Goal: Information Seeking & Learning: Learn about a topic

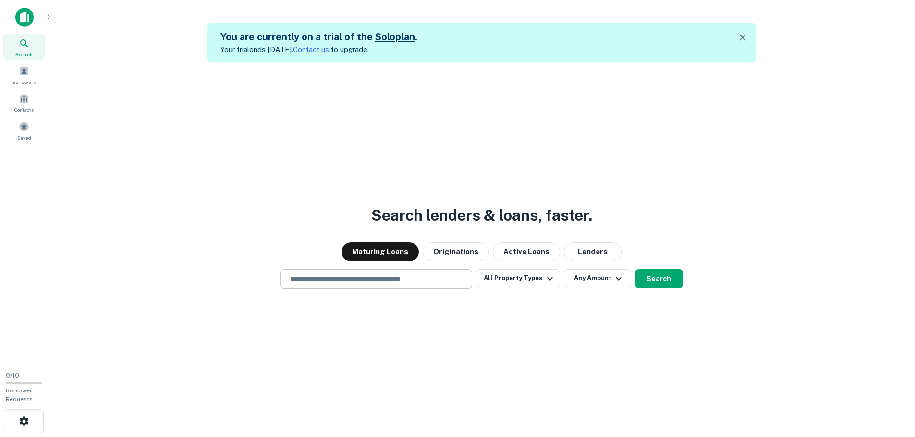
click at [357, 272] on div "​" at bounding box center [376, 279] width 192 height 20
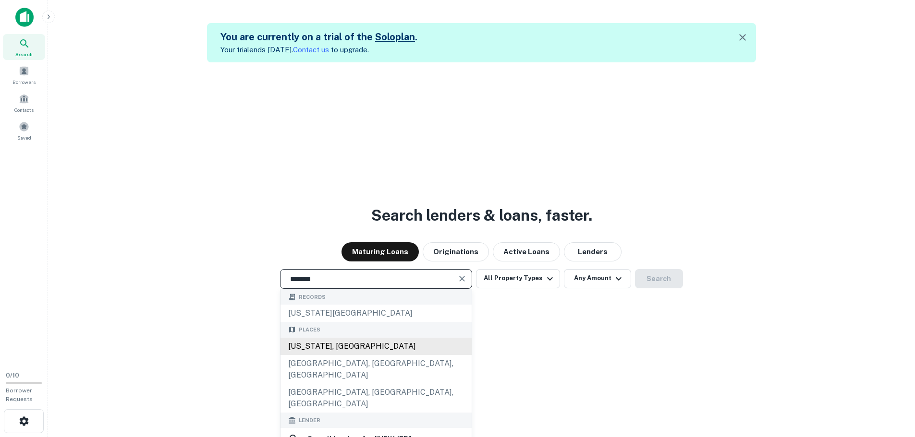
click at [339, 354] on div "[US_STATE], [GEOGRAPHIC_DATA]" at bounding box center [375, 346] width 191 height 17
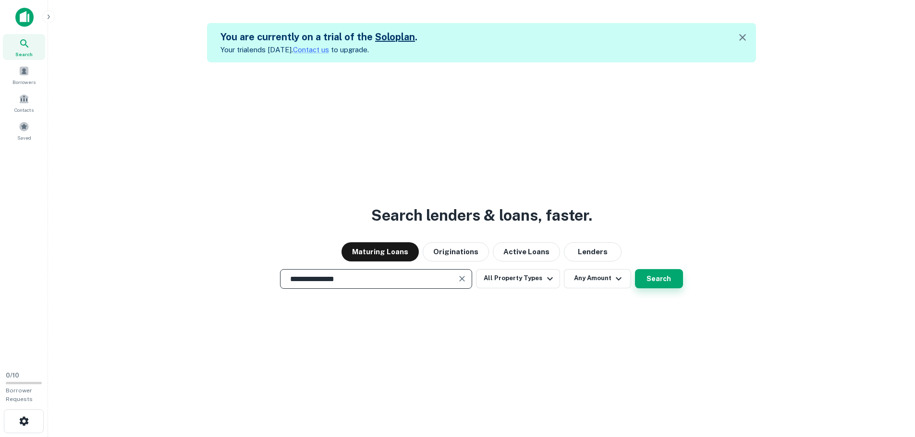
type input "**********"
click at [666, 282] on button "Search" at bounding box center [659, 278] width 48 height 19
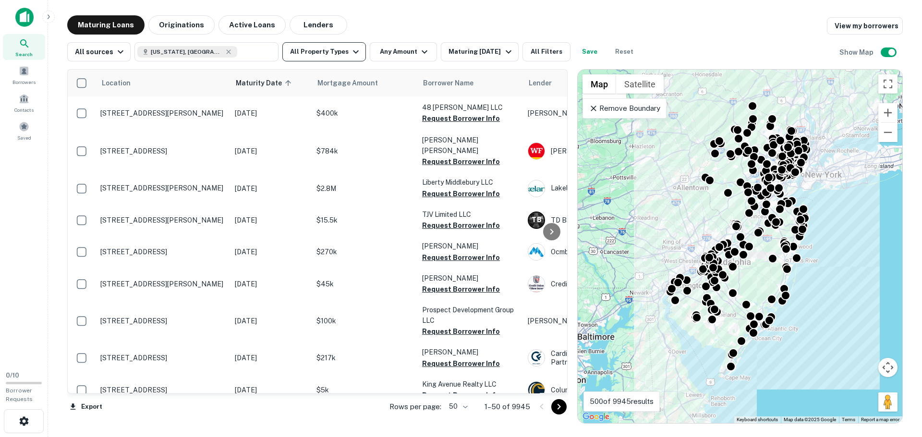
click at [309, 52] on button "All Property Types" at bounding box center [324, 51] width 84 height 19
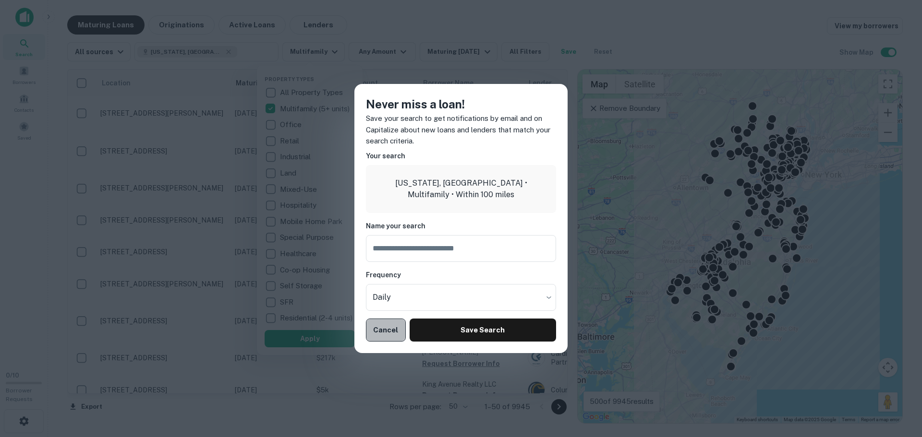
click at [388, 330] on button "Cancel" at bounding box center [386, 330] width 40 height 23
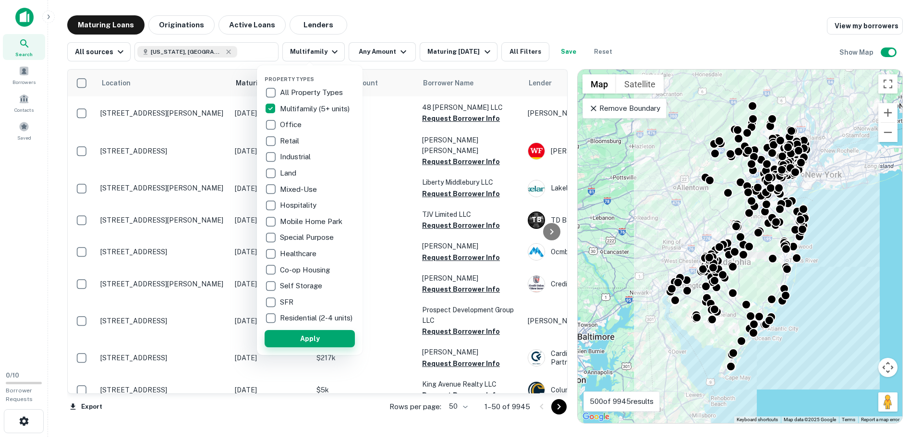
click at [308, 347] on button "Apply" at bounding box center [310, 338] width 90 height 17
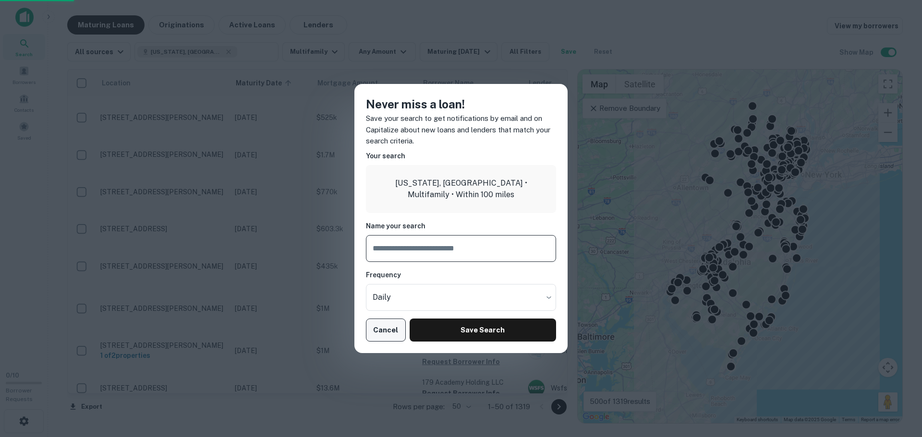
click at [394, 332] on button "Cancel" at bounding box center [386, 330] width 40 height 23
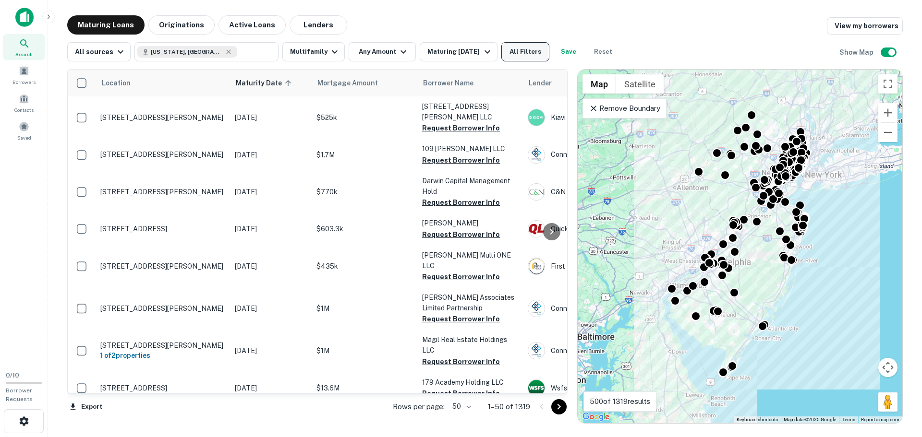
click at [526, 43] on button "All Filters" at bounding box center [525, 51] width 48 height 19
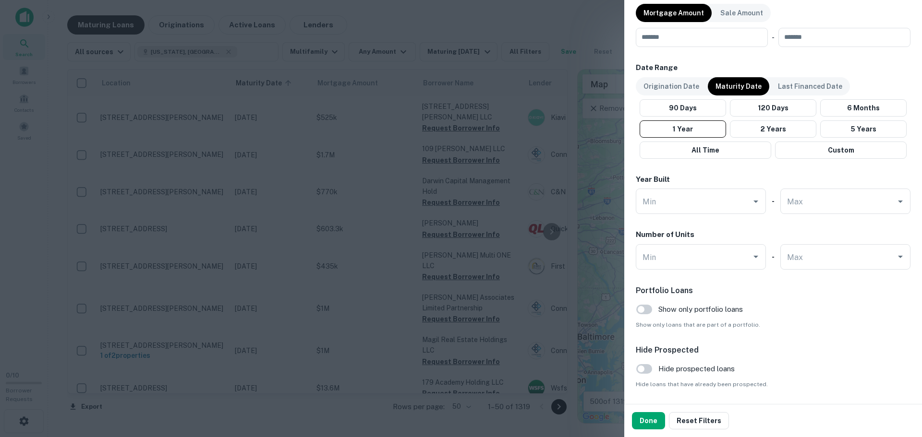
scroll to position [542, 0]
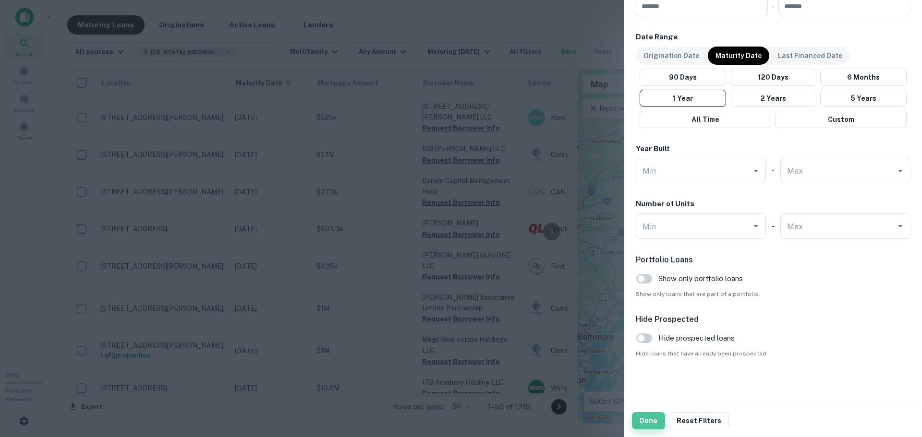
click at [648, 427] on button "Done" at bounding box center [648, 421] width 33 height 17
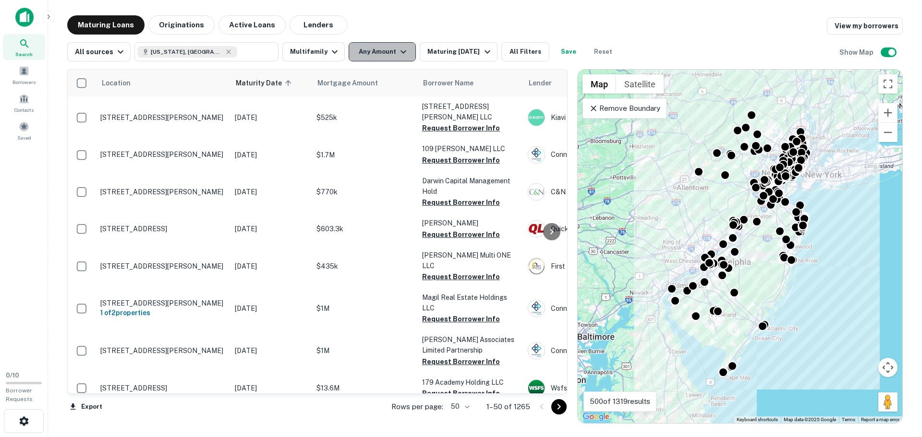
click at [398, 57] on icon "button" at bounding box center [404, 52] width 12 height 12
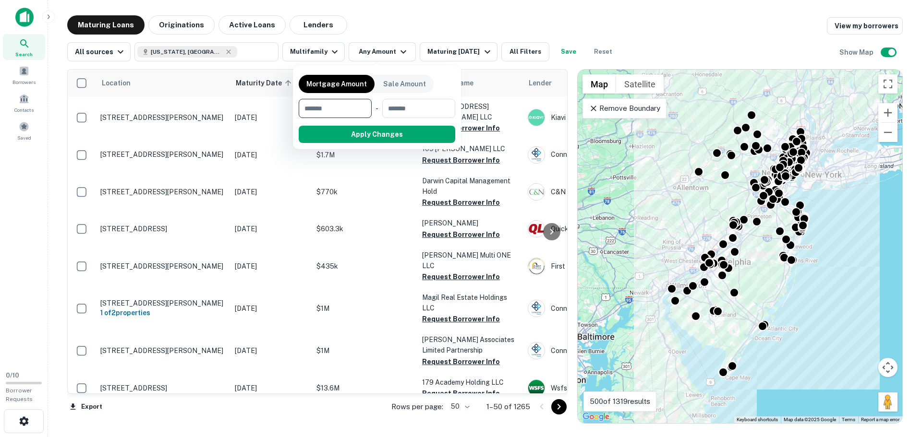
click at [535, 43] on div at bounding box center [461, 218] width 922 height 437
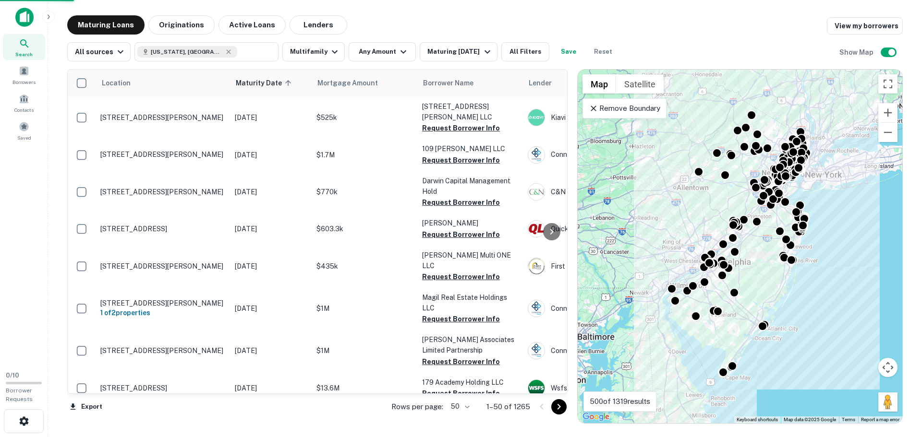
click at [535, 43] on div at bounding box center [461, 218] width 922 height 437
click at [529, 50] on div at bounding box center [461, 218] width 922 height 437
click at [519, 55] on button "All Filters" at bounding box center [525, 51] width 48 height 19
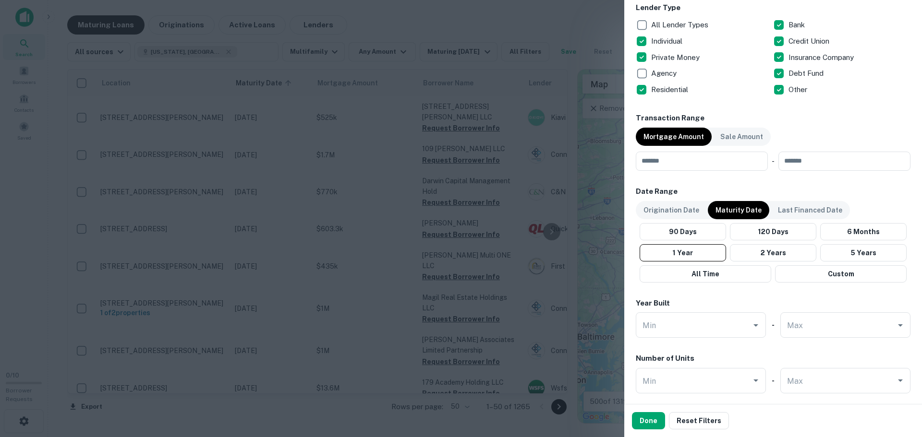
scroll to position [436, 0]
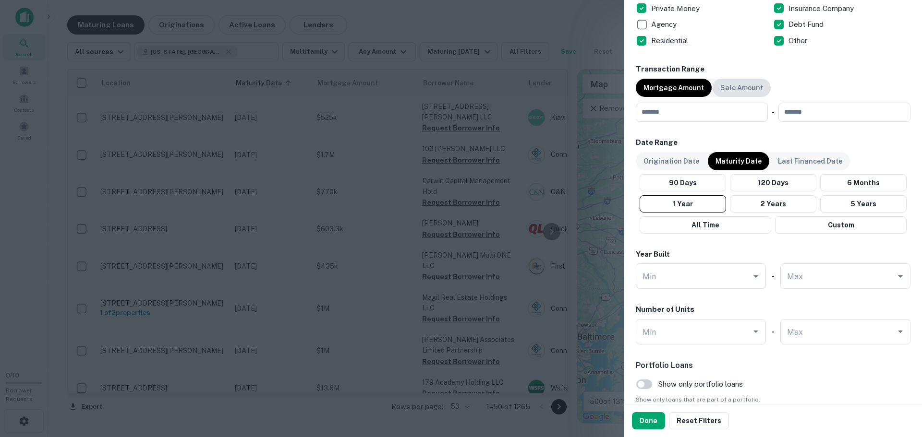
click at [759, 87] on div "Sale Amount" at bounding box center [742, 88] width 58 height 18
click at [672, 83] on p "Mortgage Amount" at bounding box center [674, 88] width 61 height 11
click at [696, 121] on input "number" at bounding box center [698, 112] width 125 height 19
click at [724, 340] on input "Min" at bounding box center [693, 332] width 107 height 17
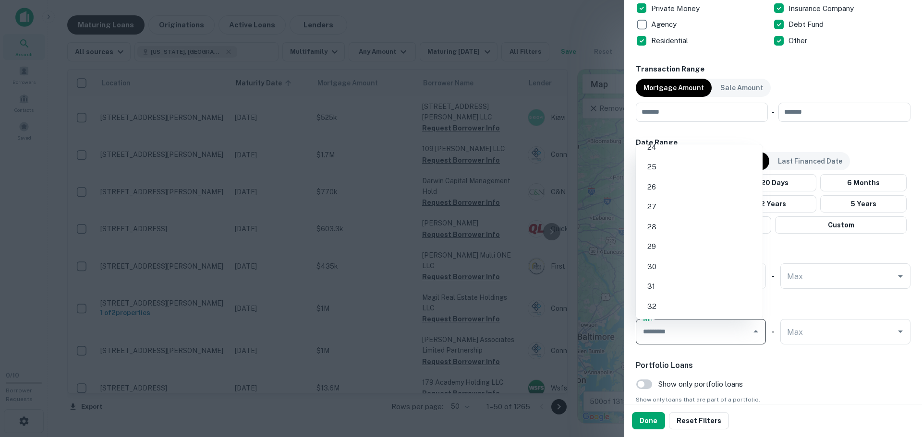
scroll to position [483, 0]
click at [679, 259] on li "30" at bounding box center [699, 251] width 119 height 17
type input "**"
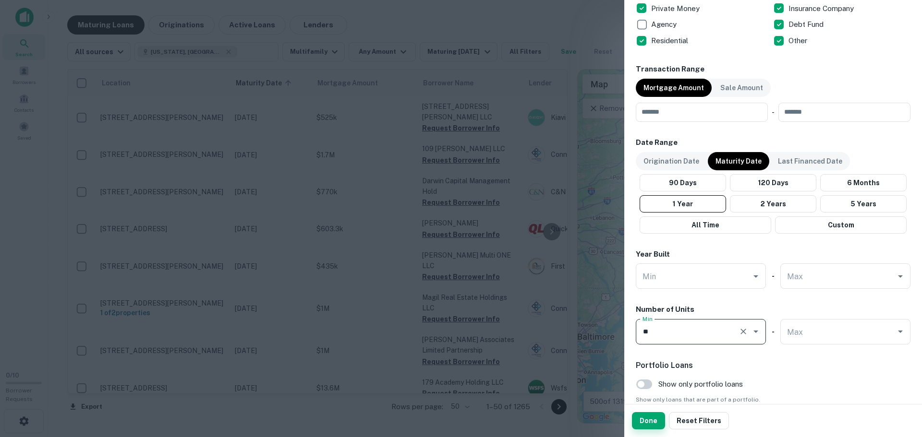
click at [646, 422] on button "Done" at bounding box center [648, 421] width 33 height 17
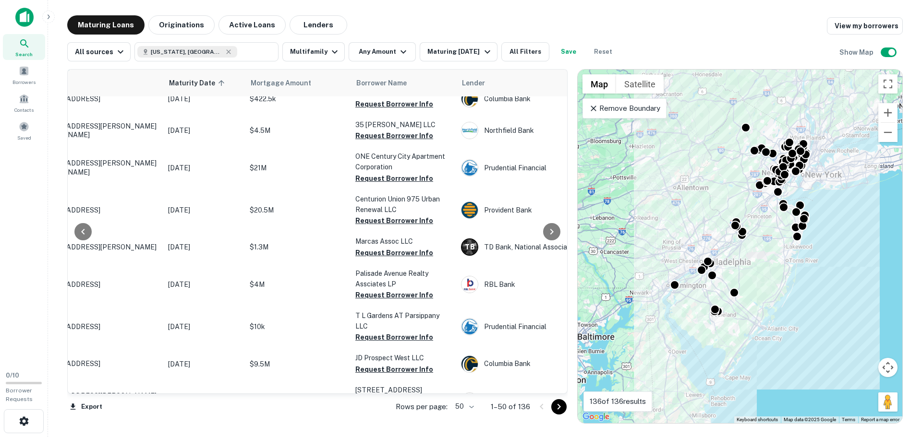
scroll to position [178, 67]
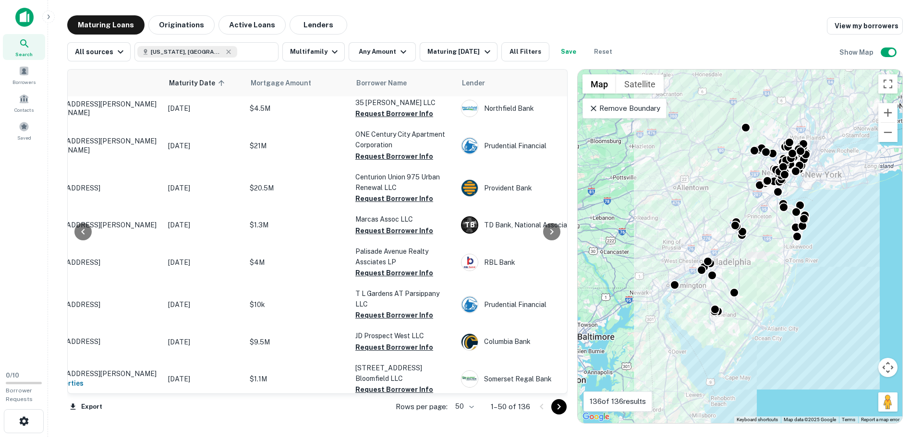
click at [461, 406] on body "Search Borrowers Contacts Saved 0 / 10 Borrower Requests Maturing Loans Origina…" at bounding box center [461, 218] width 922 height 437
click at [464, 414] on li "100" at bounding box center [465, 417] width 28 height 17
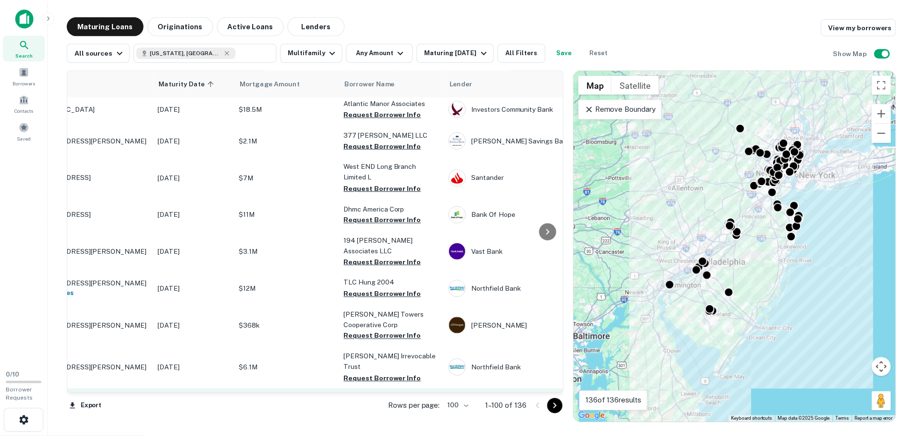
scroll to position [1199, 0]
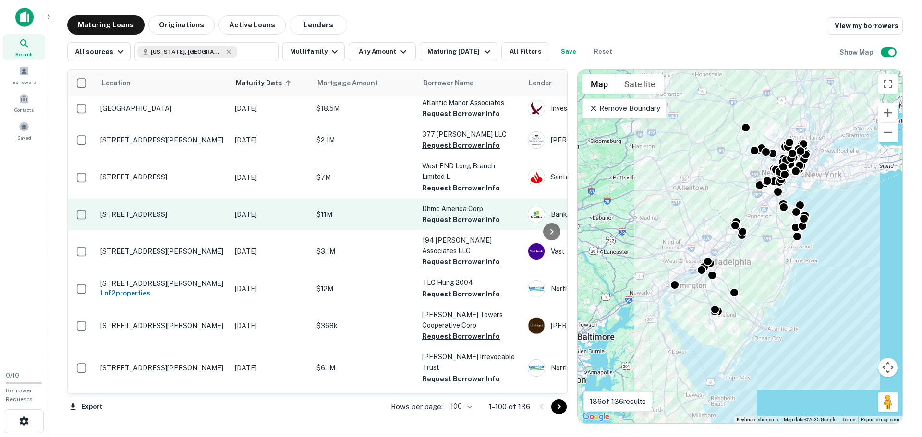
click at [137, 210] on p "[STREET_ADDRESS]" at bounding box center [162, 214] width 125 height 9
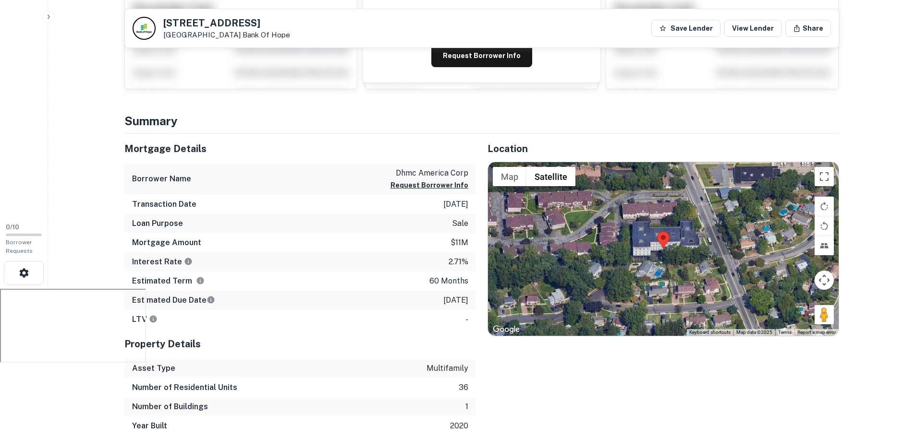
scroll to position [150, 0]
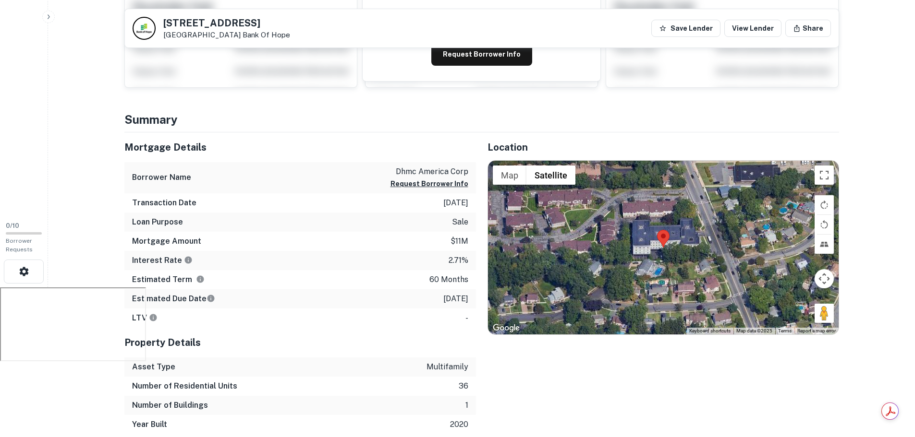
drag, startPoint x: 480, startPoint y: 348, endPoint x: 591, endPoint y: 353, distance: 110.6
drag, startPoint x: 591, startPoint y: 353, endPoint x: 657, endPoint y: 435, distance: 105.2
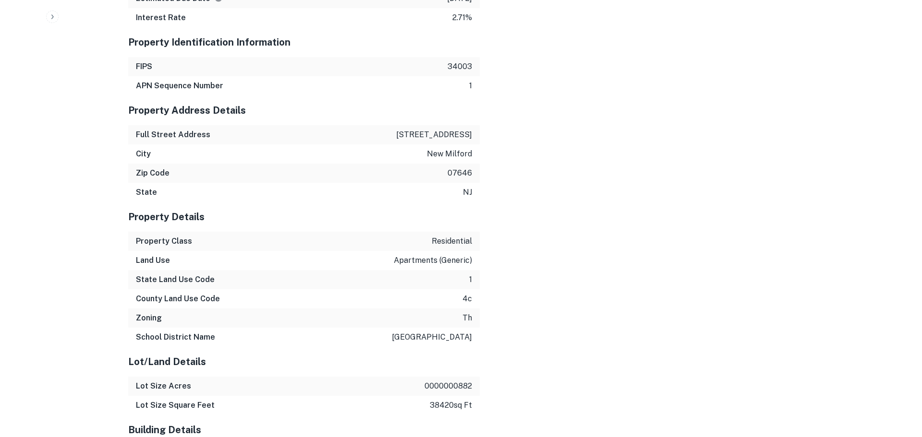
scroll to position [0, 0]
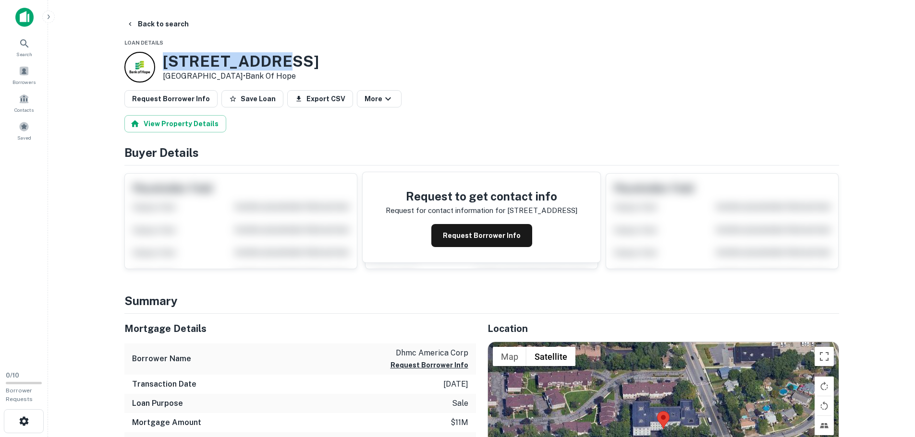
drag, startPoint x: 162, startPoint y: 62, endPoint x: 285, endPoint y: 61, distance: 122.9
click at [285, 61] on h3 "[STREET_ADDRESS]" at bounding box center [241, 61] width 156 height 18
copy h3 "[STREET_ADDRESS]"
click at [135, 23] on button "Back to search" at bounding box center [157, 23] width 70 height 17
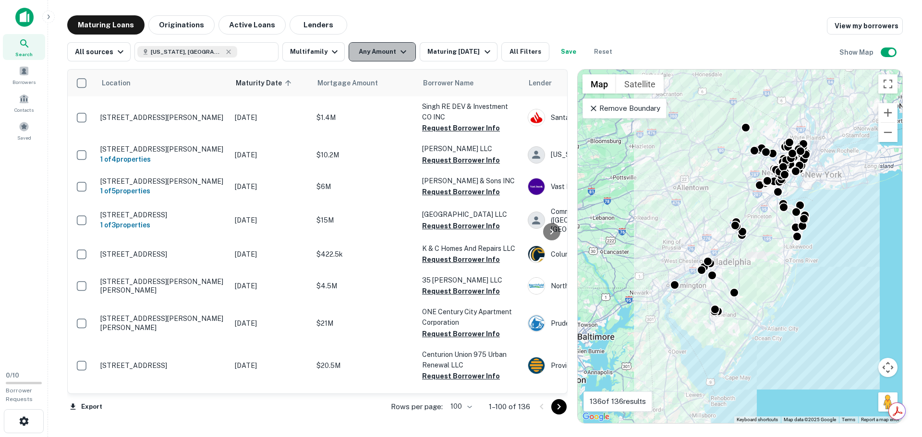
click at [365, 49] on button "Any Amount" at bounding box center [382, 51] width 67 height 19
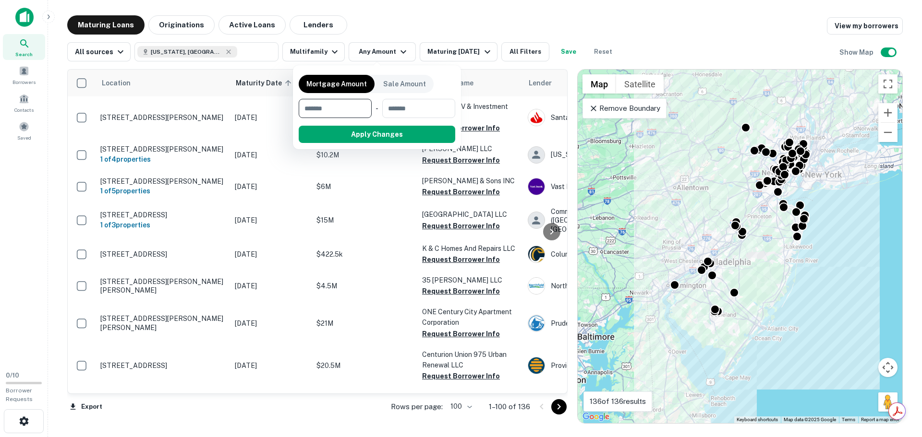
click at [421, 12] on div at bounding box center [461, 218] width 922 height 437
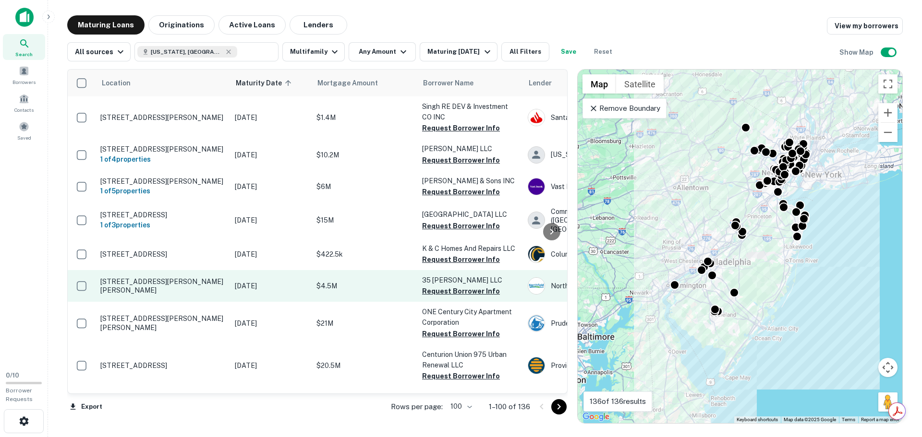
click at [84, 308] on td at bounding box center [82, 323] width 28 height 42
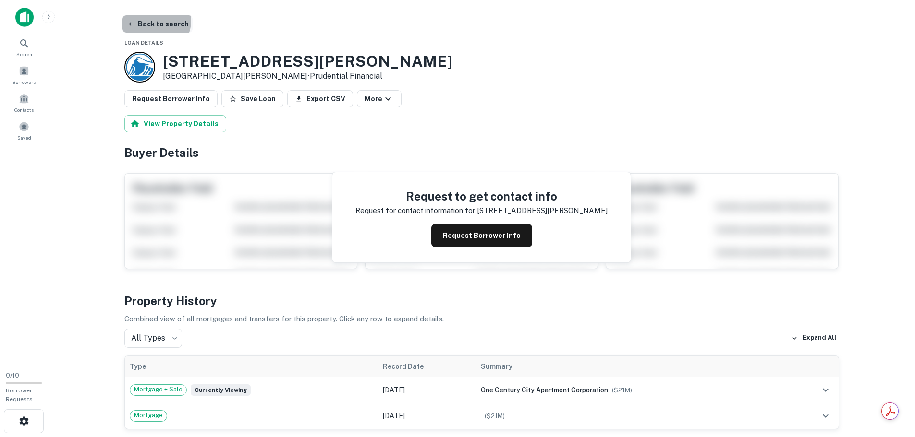
click at [153, 21] on button "Back to search" at bounding box center [157, 23] width 70 height 17
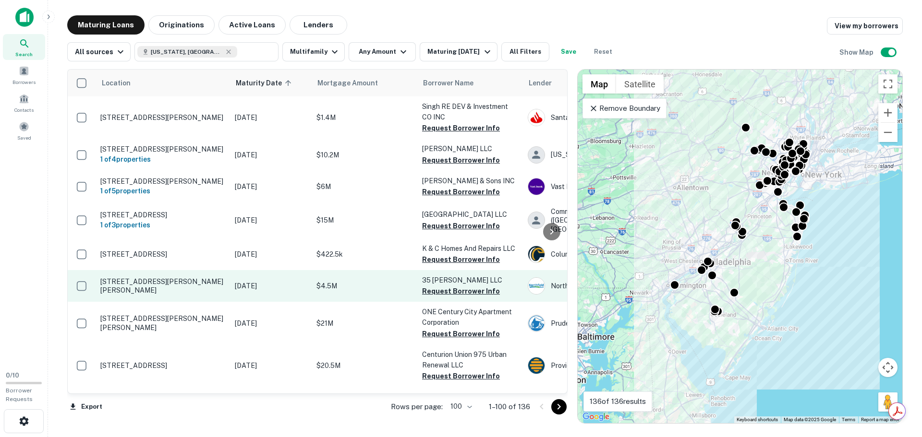
click at [153, 277] on td "[STREET_ADDRESS][PERSON_NAME][PERSON_NAME]" at bounding box center [163, 286] width 134 height 32
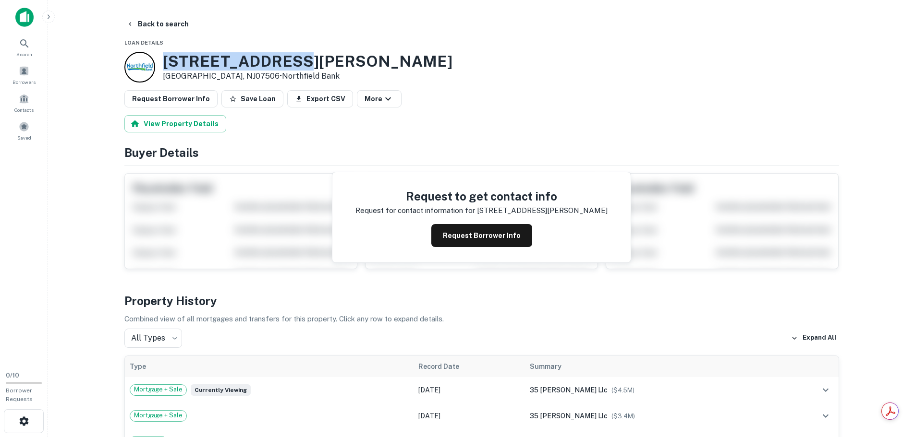
drag, startPoint x: 162, startPoint y: 63, endPoint x: 340, endPoint y: 62, distance: 178.2
click at [340, 62] on div "[STREET_ADDRESS][PERSON_NAME][PERSON_NAME] • [GEOGRAPHIC_DATA]" at bounding box center [481, 67] width 715 height 31
copy h3 "[STREET_ADDRESS][PERSON_NAME]"
click at [161, 25] on button "Back to search" at bounding box center [157, 23] width 70 height 17
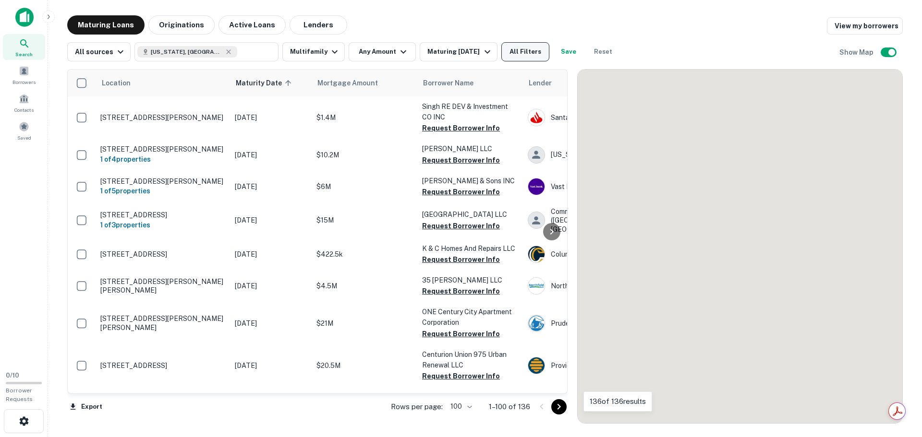
click at [529, 53] on button "All Filters" at bounding box center [525, 51] width 48 height 19
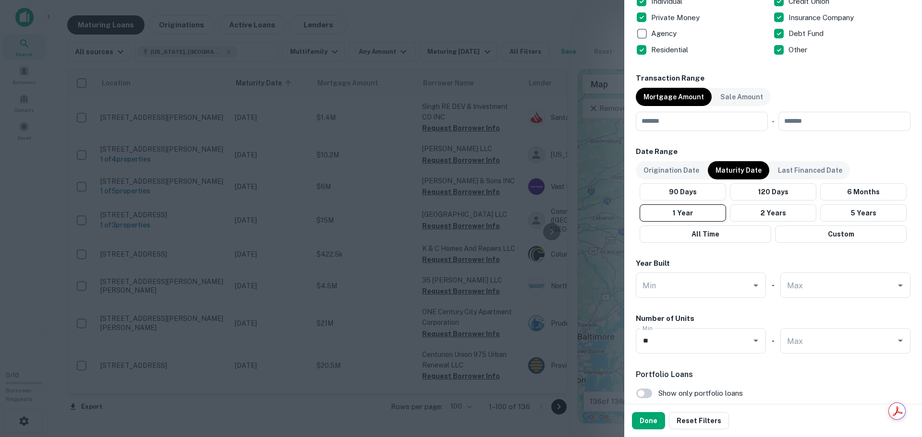
scroll to position [542, 0]
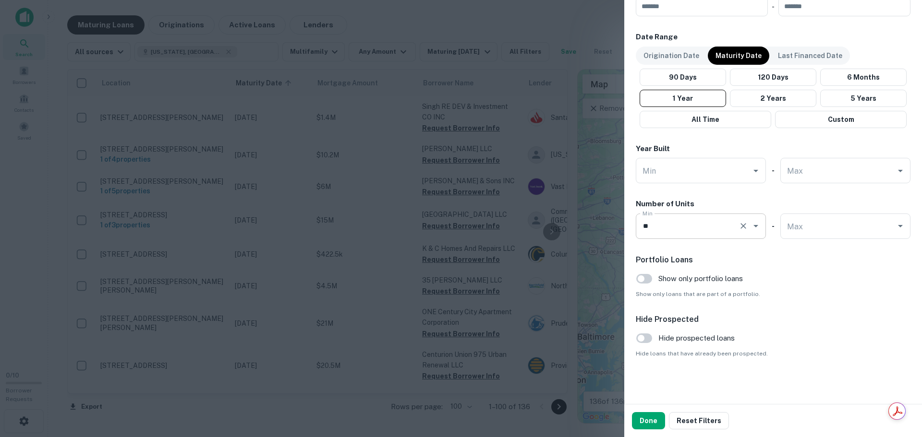
click at [708, 234] on input "**" at bounding box center [687, 226] width 95 height 17
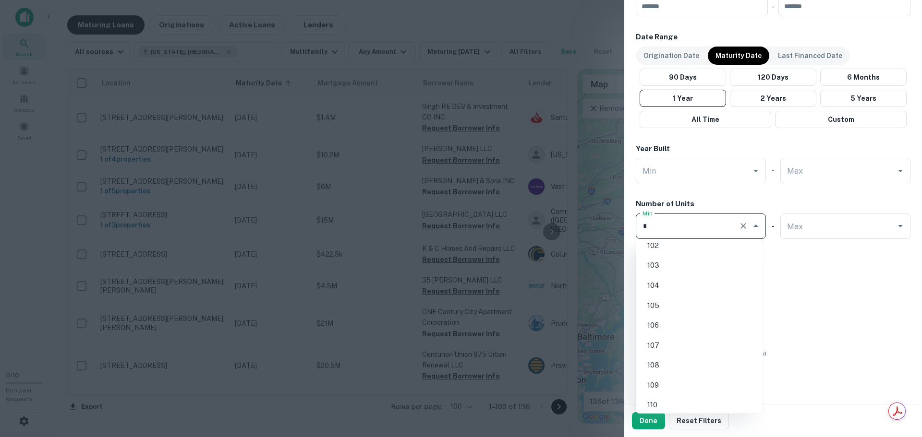
scroll to position [0, 0]
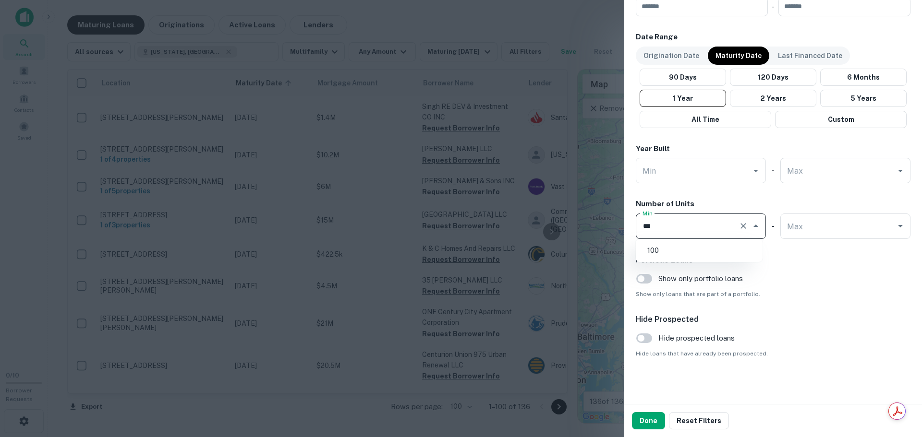
click at [683, 255] on li "100" at bounding box center [699, 250] width 119 height 17
type input "***"
click at [646, 419] on button "Done" at bounding box center [648, 421] width 33 height 17
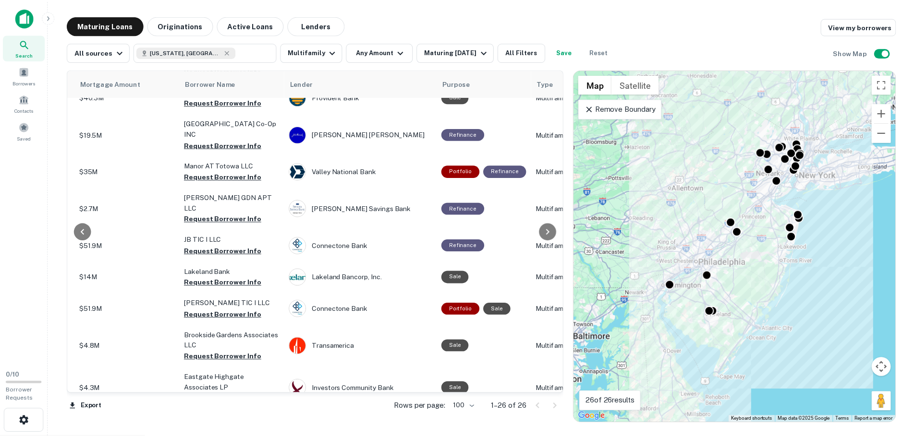
scroll to position [418, 237]
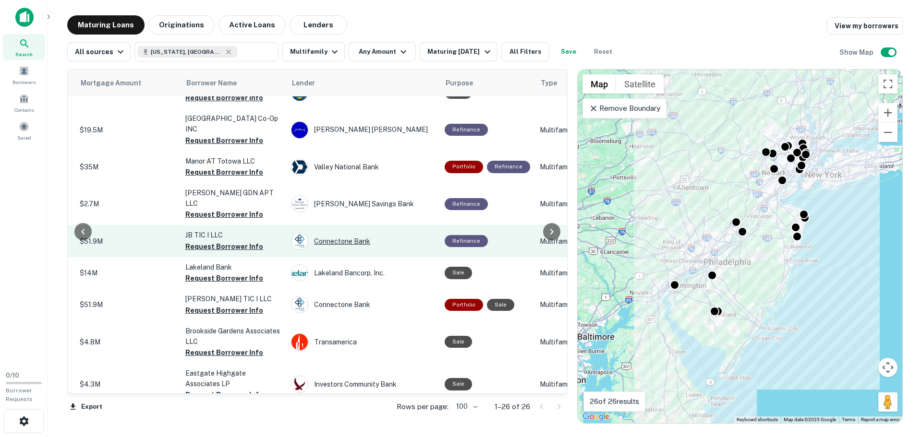
click at [352, 233] on div "Connectone Bank" at bounding box center [363, 241] width 144 height 17
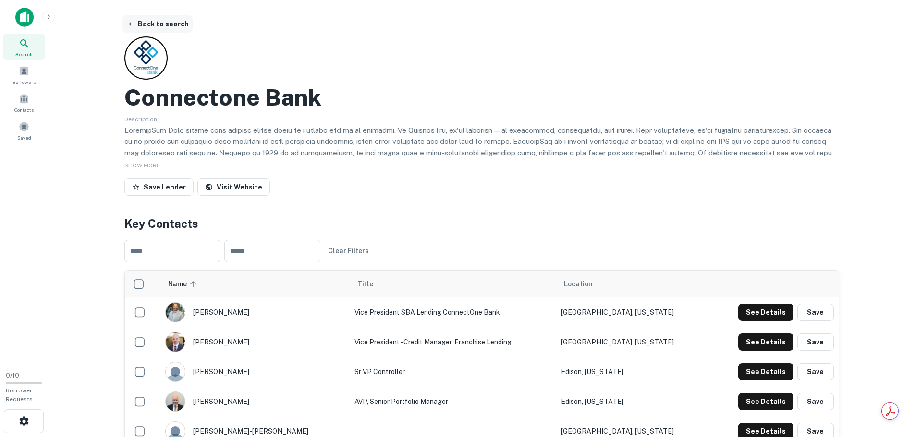
click at [165, 22] on button "Back to search" at bounding box center [157, 23] width 70 height 17
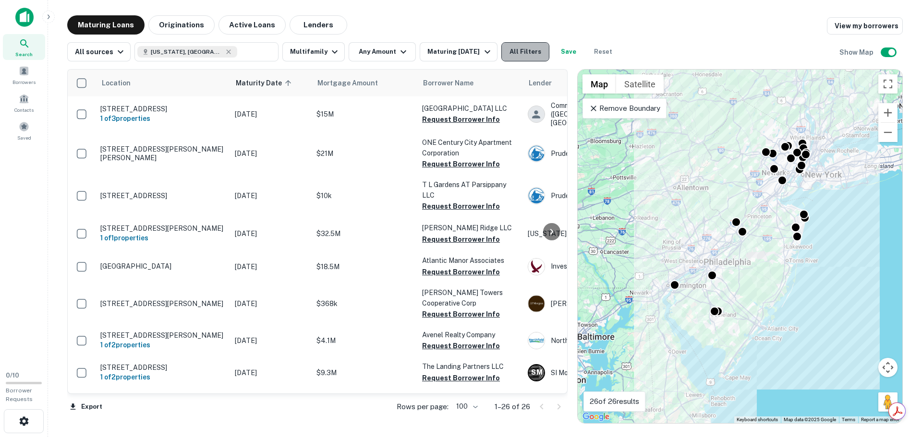
click at [534, 55] on button "All Filters" at bounding box center [525, 51] width 48 height 19
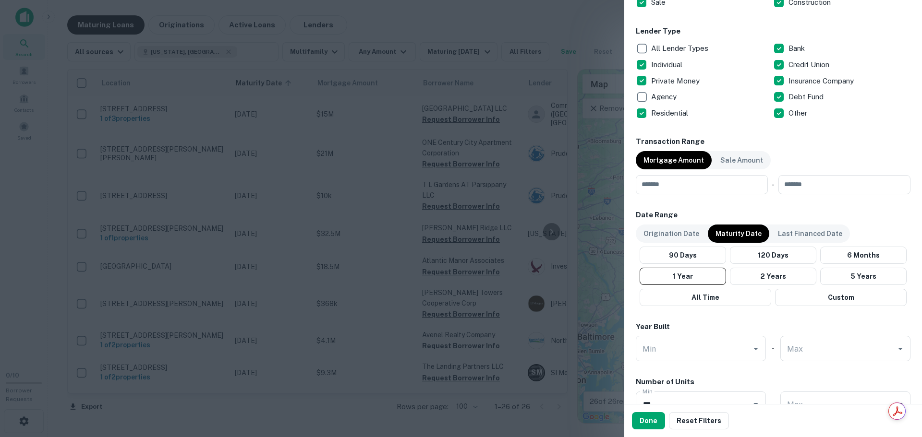
scroll to position [391, 0]
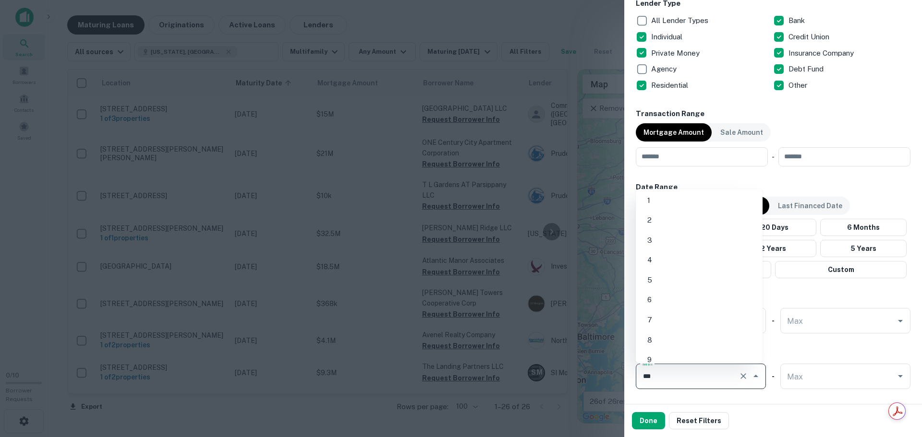
click at [696, 374] on input "***" at bounding box center [687, 376] width 95 height 17
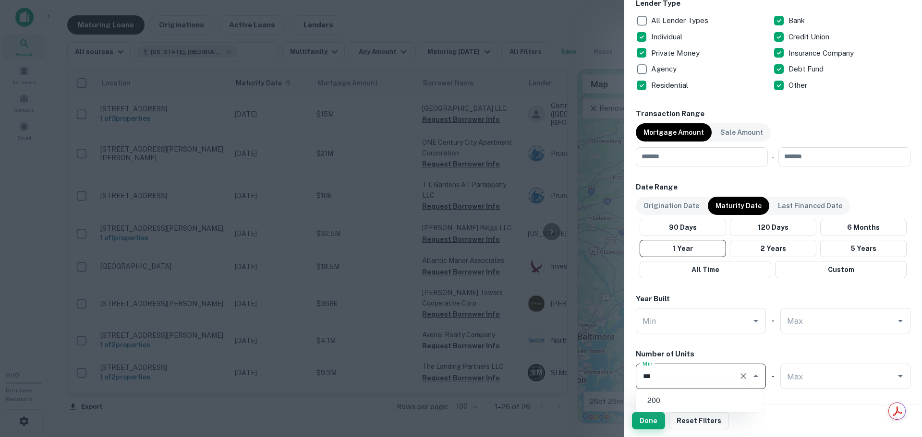
type input "***"
click at [644, 419] on button "Done" at bounding box center [648, 421] width 33 height 17
